Goal: Information Seeking & Learning: Learn about a topic

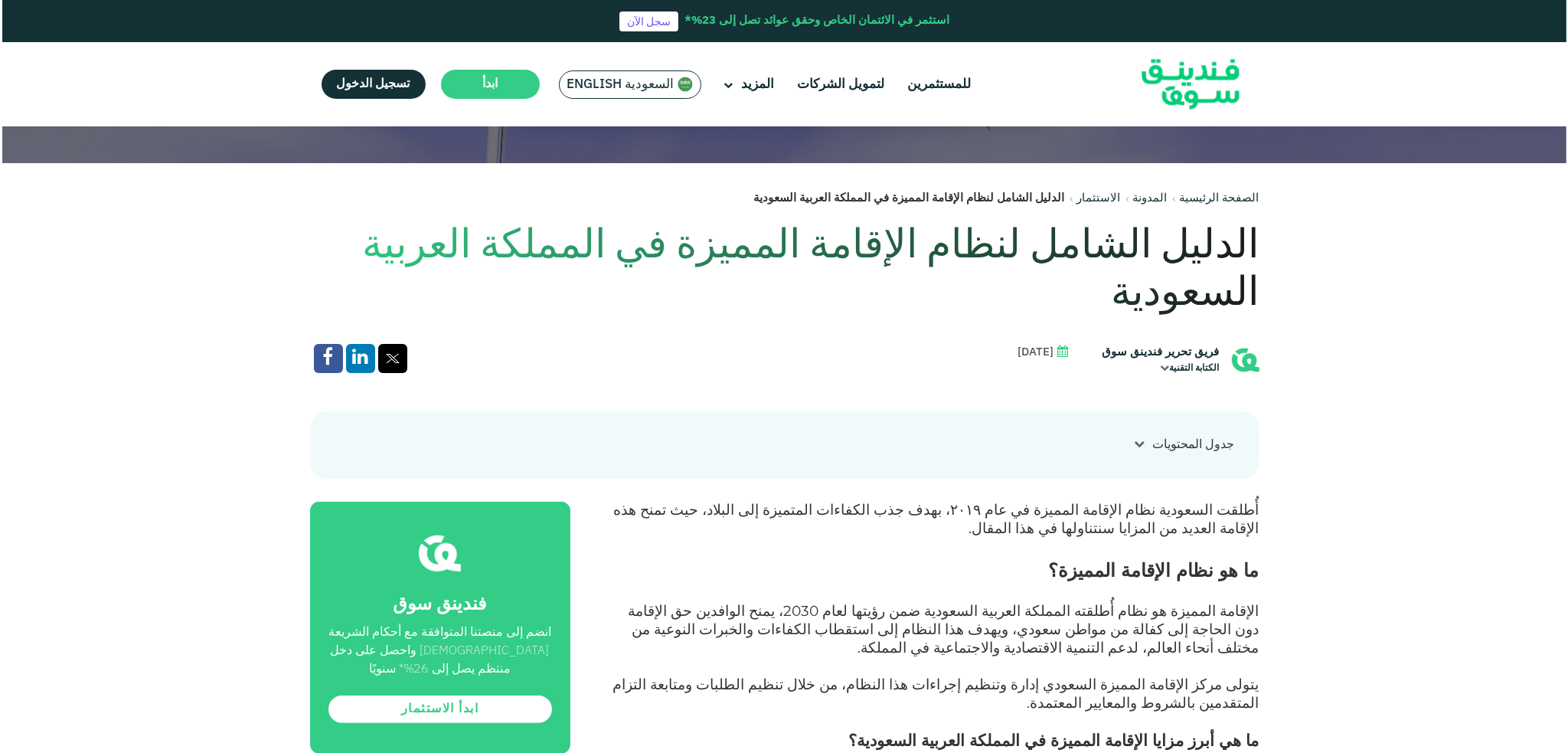
scroll to position [154, 0]
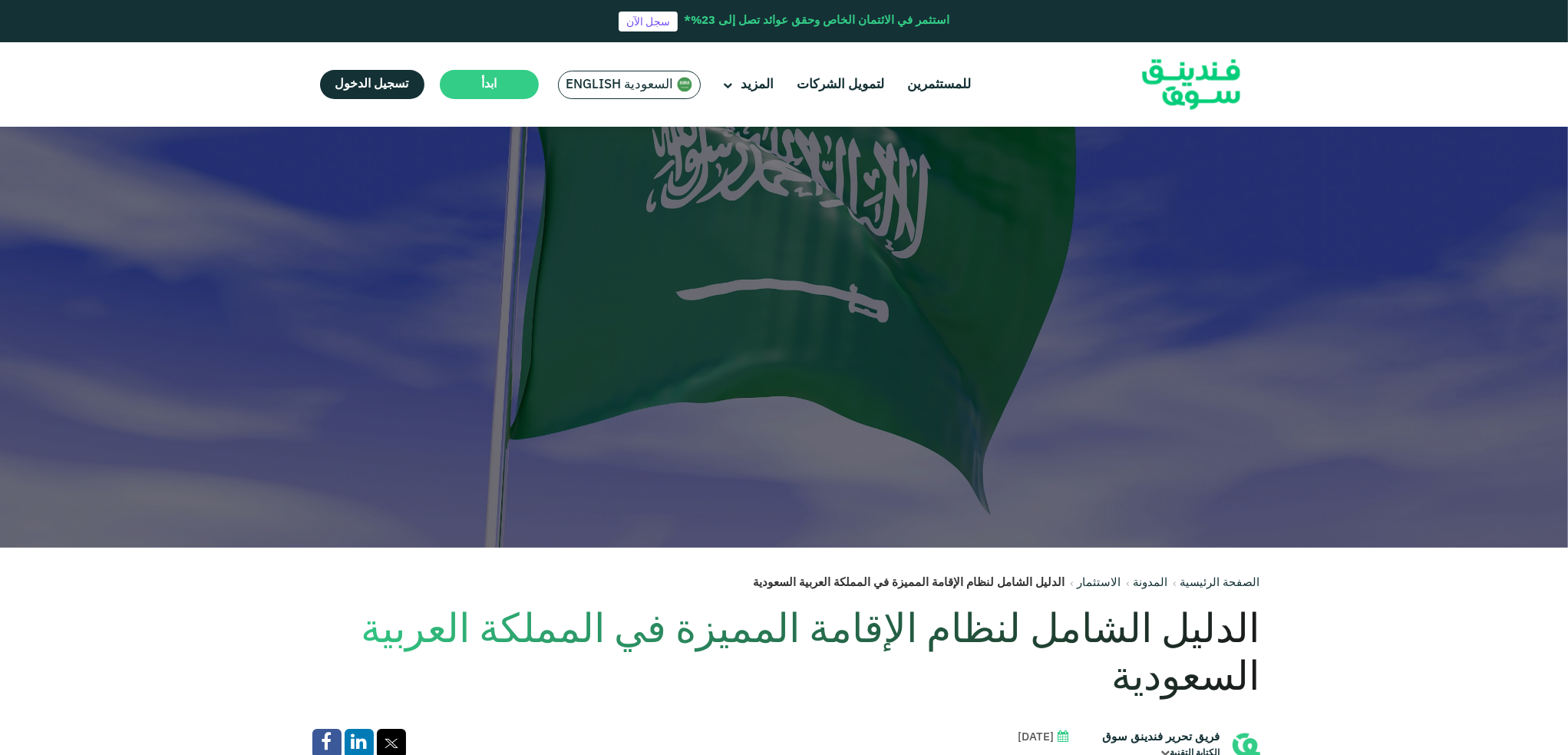
click at [599, 74] on div "السعودية English" at bounding box center [629, 85] width 143 height 28
click at [623, 89] on span "السعودية English" at bounding box center [620, 85] width 107 height 18
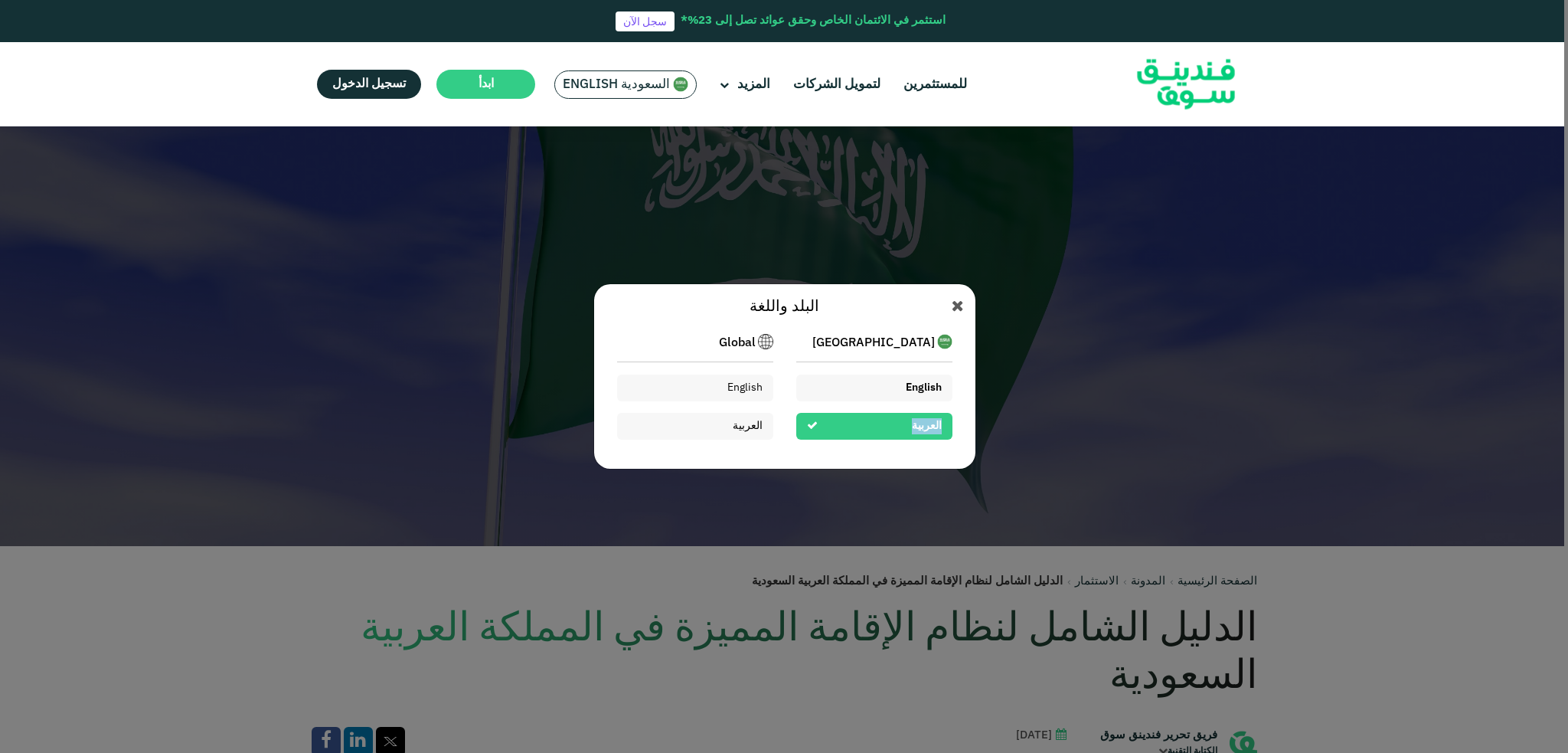
drag, startPoint x: 876, startPoint y: 430, endPoint x: 876, endPoint y: 386, distance: 44.0
click at [876, 386] on div "[GEOGRAPHIC_DATA] English ال[DEMOGRAPHIC_DATA]" at bounding box center [874, 393] width 156 height 118
click at [876, 386] on div "English" at bounding box center [874, 388] width 156 height 27
click at [879, 379] on div "English" at bounding box center [874, 388] width 156 height 27
click at [879, 381] on div "English" at bounding box center [874, 388] width 156 height 27
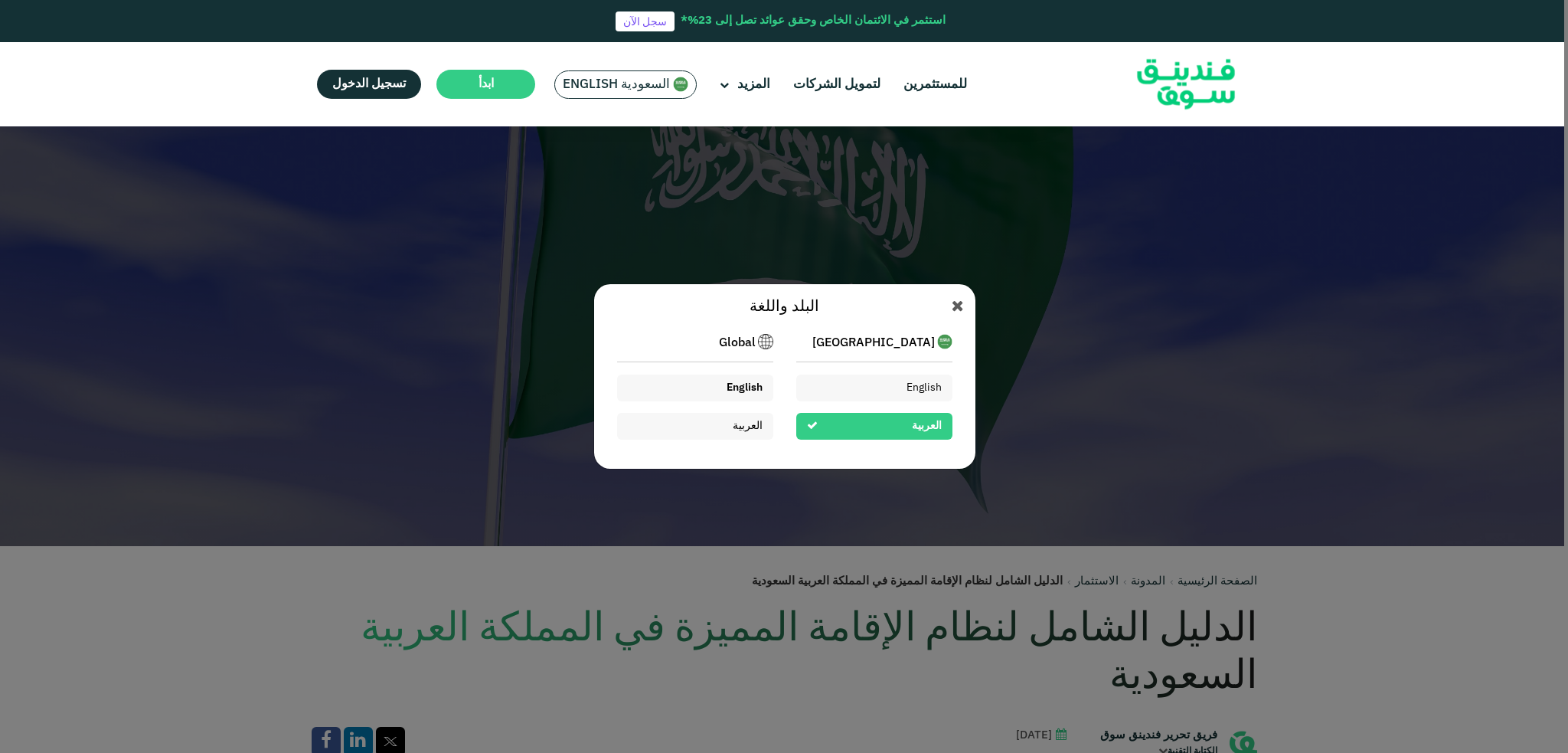
drag, startPoint x: 879, startPoint y: 386, endPoint x: 752, endPoint y: 392, distance: 127.1
click at [879, 389] on div "English" at bounding box center [874, 388] width 156 height 27
click at [705, 382] on div "English" at bounding box center [695, 388] width 156 height 27
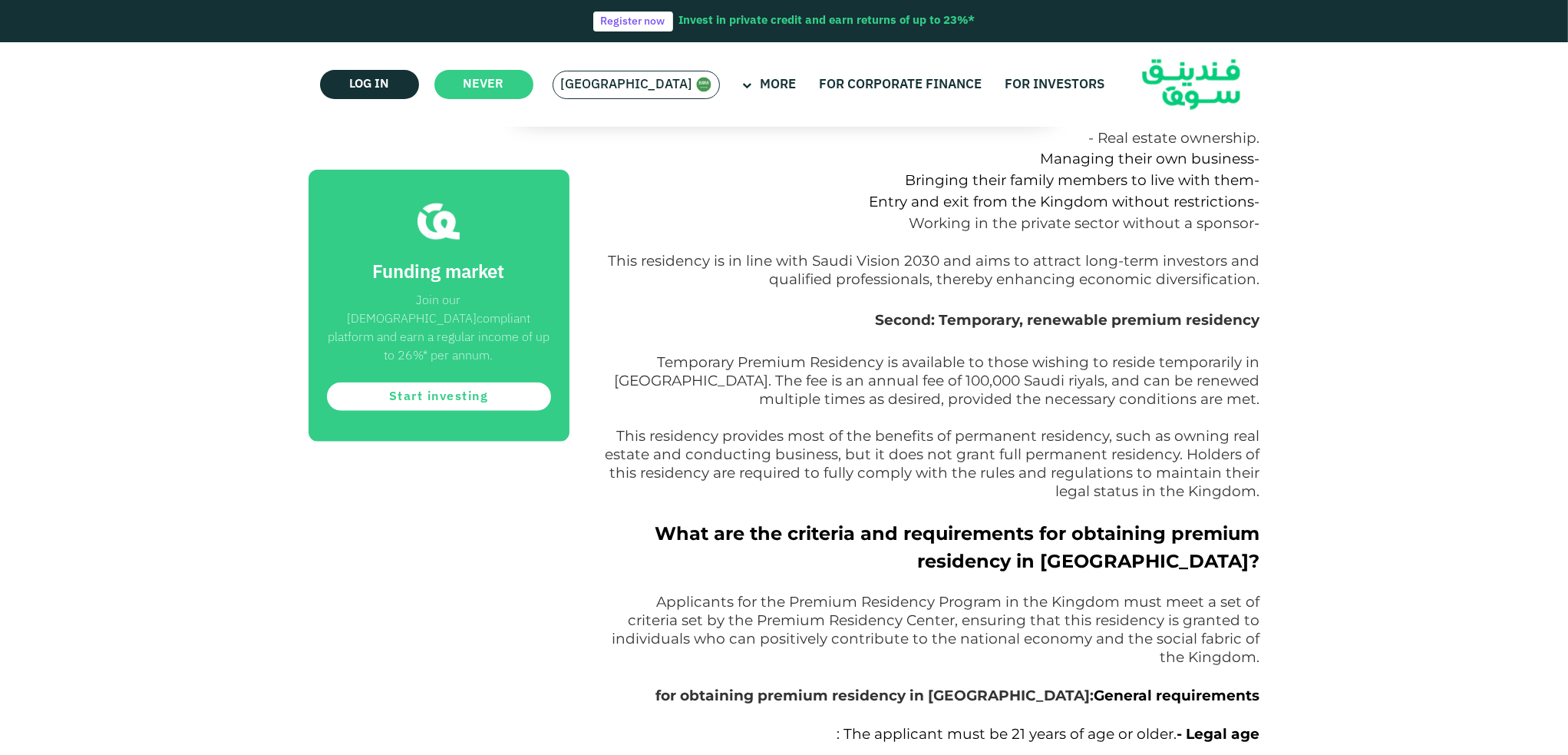
scroll to position [2303, 0]
